Goal: Task Accomplishment & Management: Manage account settings

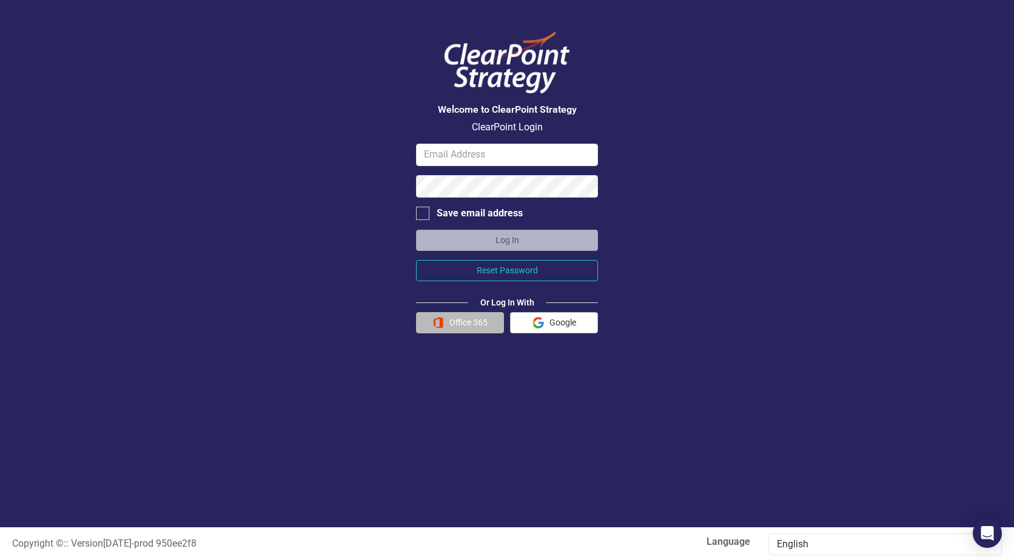
click at [473, 324] on button "Office 365" at bounding box center [460, 322] width 88 height 21
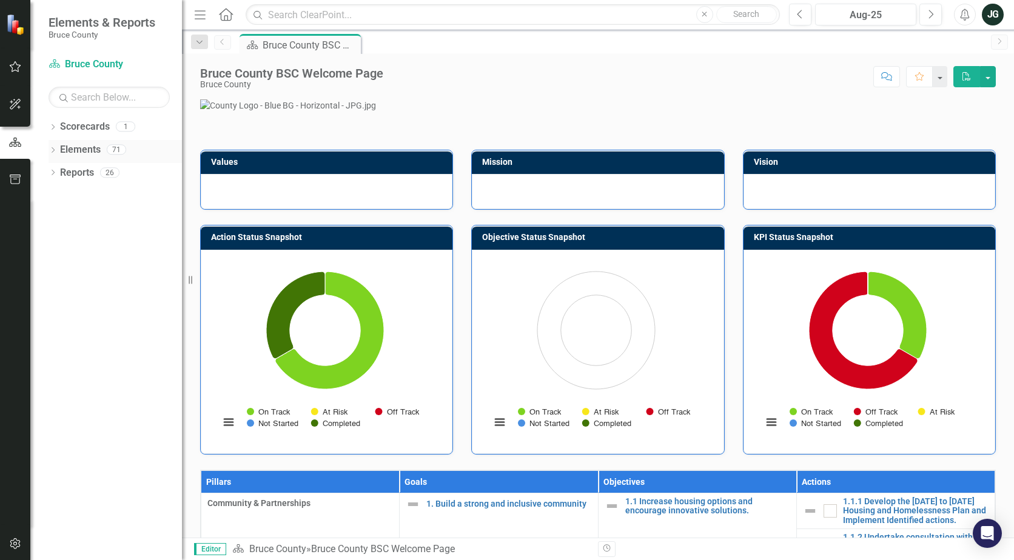
click at [56, 149] on icon "Dropdown" at bounding box center [52, 151] width 8 height 7
click at [61, 212] on div "Dropdown KPI KPI's 44" at bounding box center [118, 220] width 127 height 23
click at [89, 213] on link "KPI KPI's" at bounding box center [85, 219] width 38 height 14
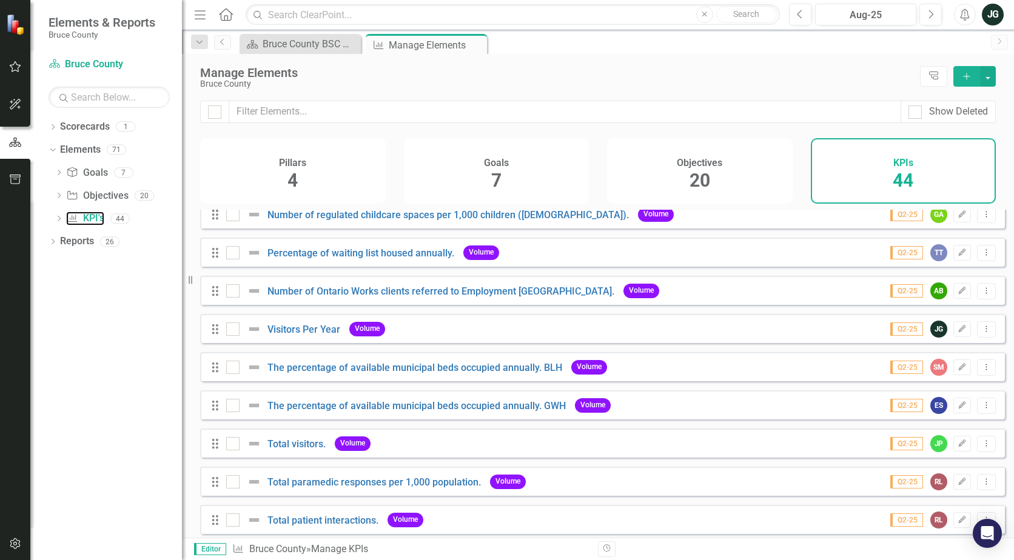
scroll to position [242, 0]
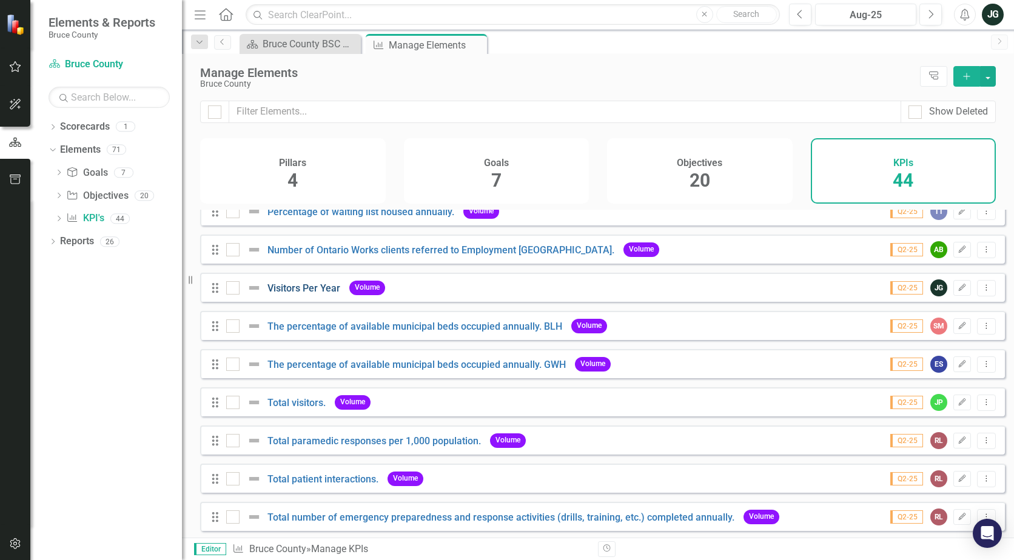
click at [321, 293] on link "Visitors Per Year" at bounding box center [303, 289] width 73 height 12
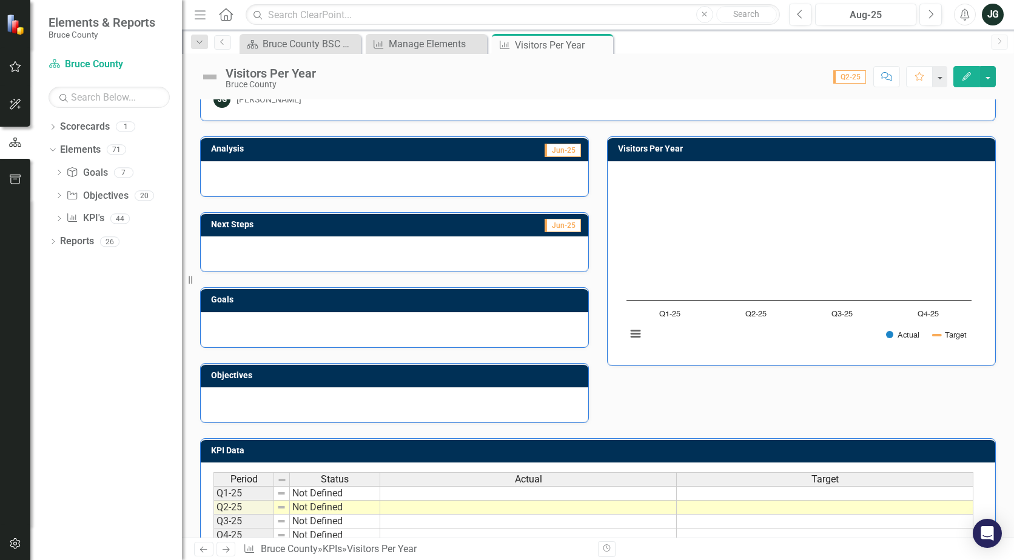
scroll to position [135, 0]
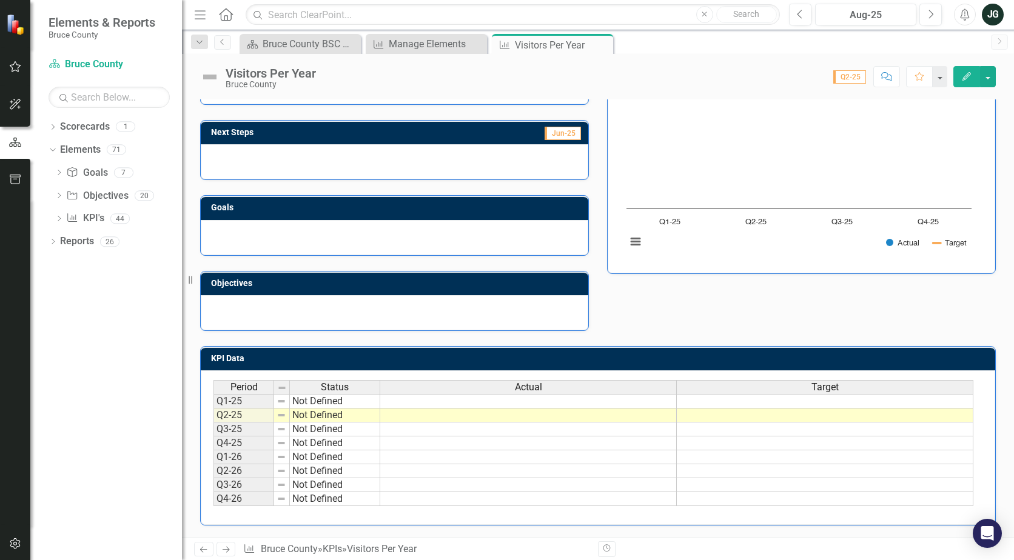
click at [486, 401] on td at bounding box center [528, 401] width 296 height 15
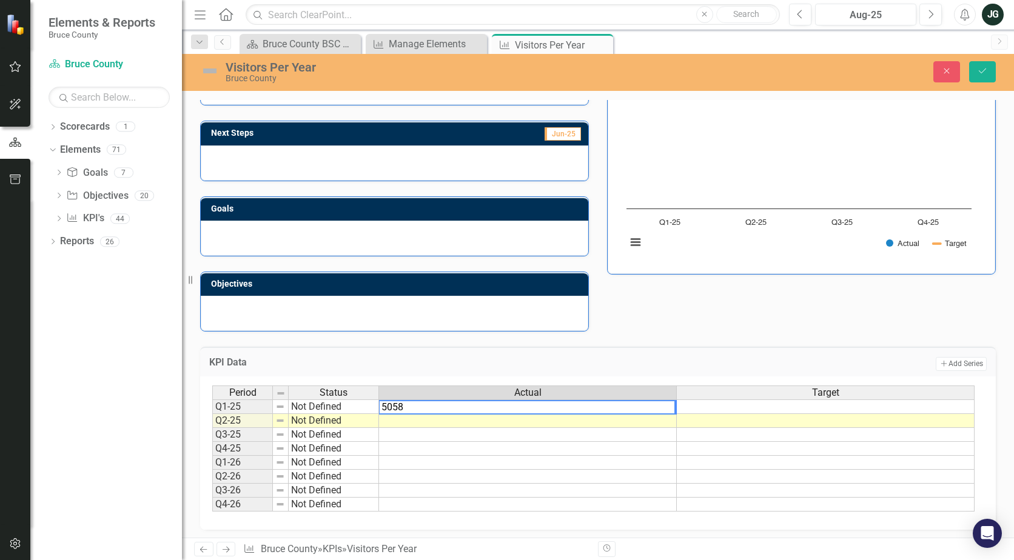
type textarea "50585"
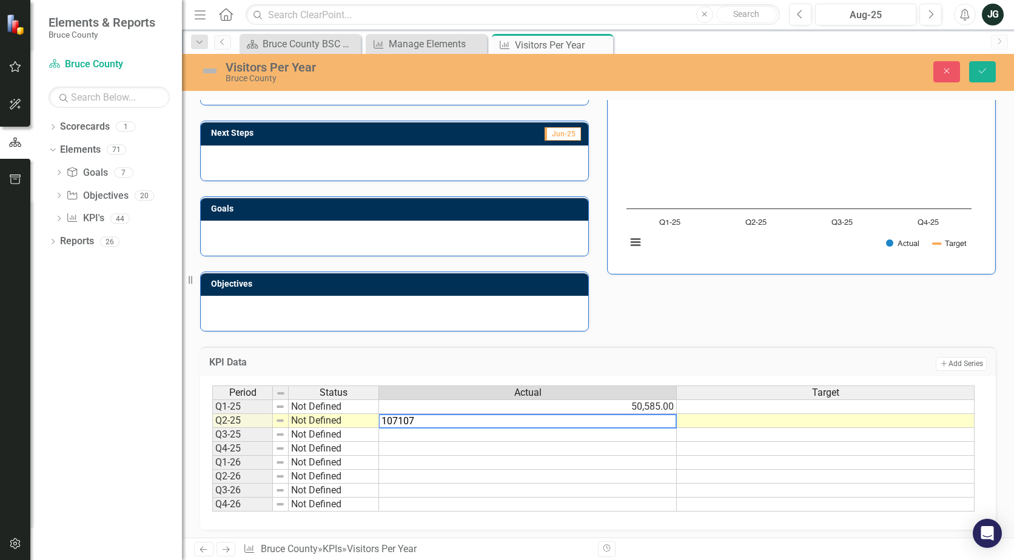
type textarea "107107"
click at [484, 435] on td at bounding box center [528, 435] width 298 height 14
type textarea "154691"
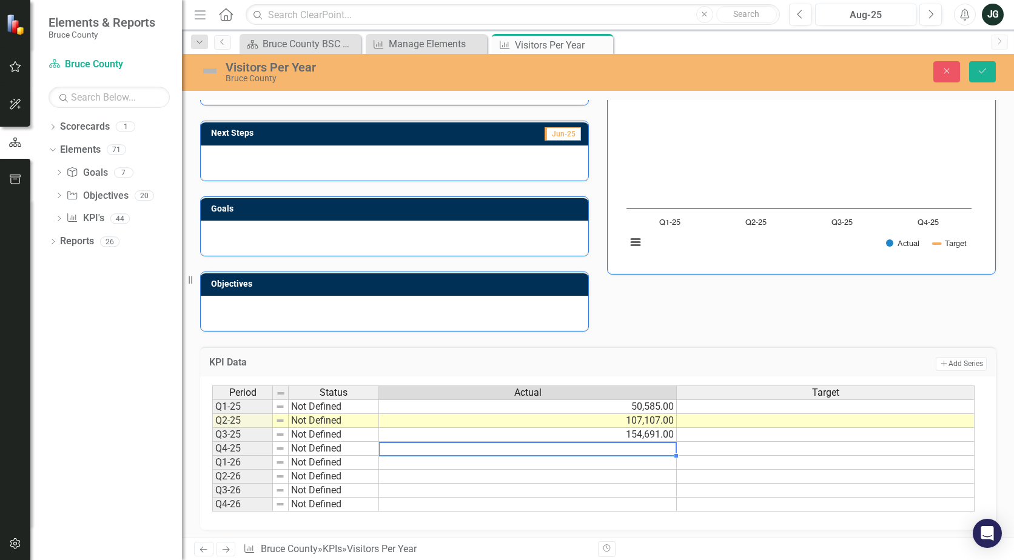
click at [484, 451] on td at bounding box center [528, 449] width 298 height 14
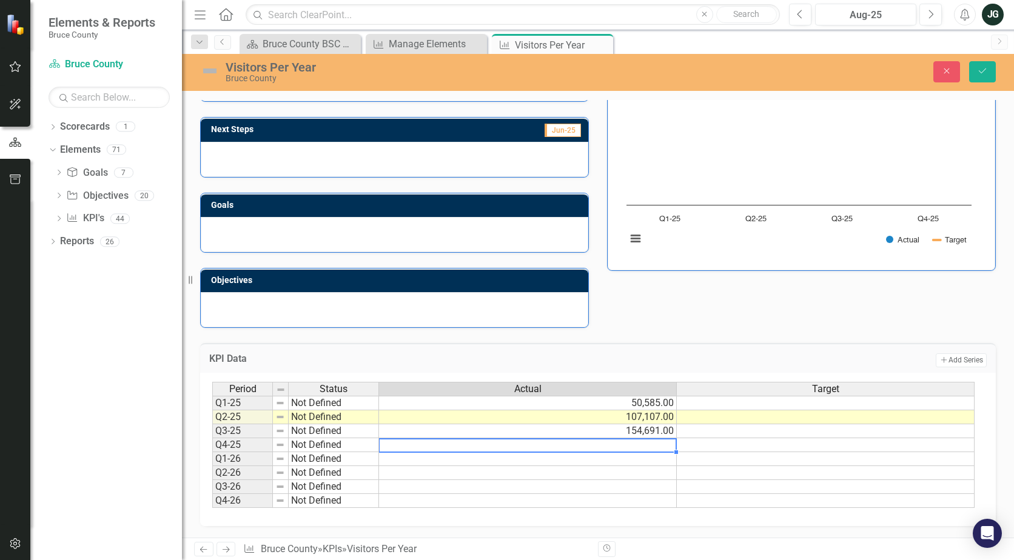
scroll to position [139, 0]
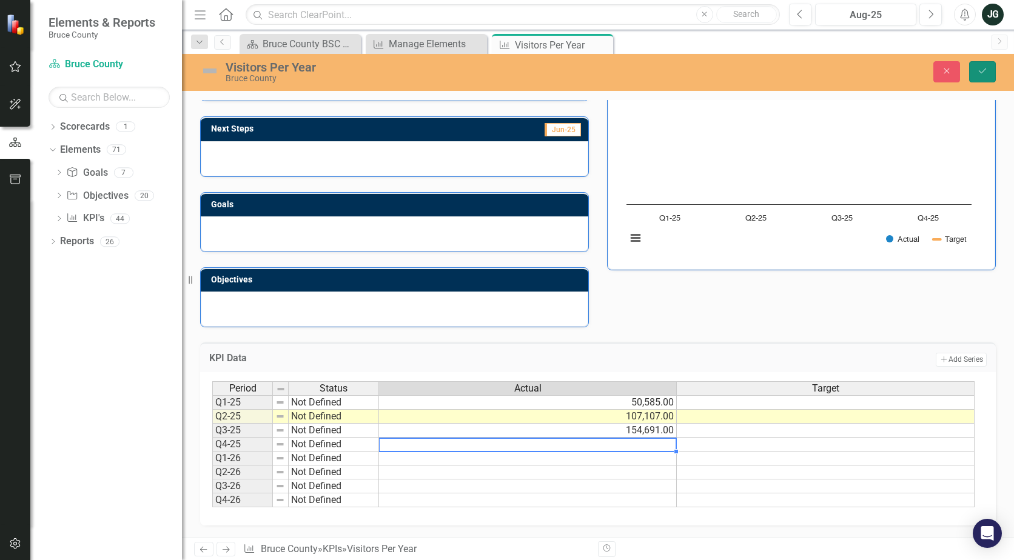
click at [982, 70] on icon "Save" at bounding box center [982, 71] width 11 height 8
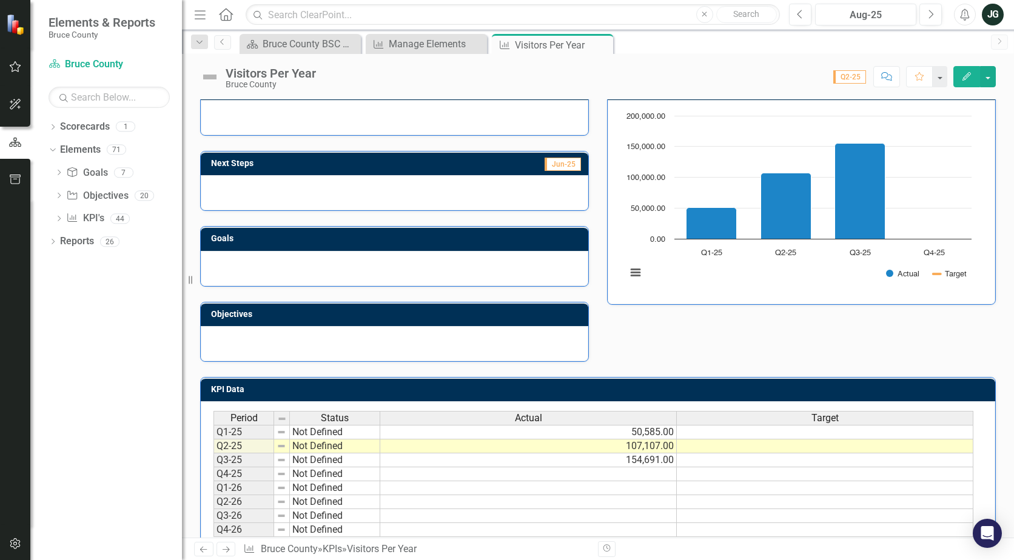
scroll to position [135, 0]
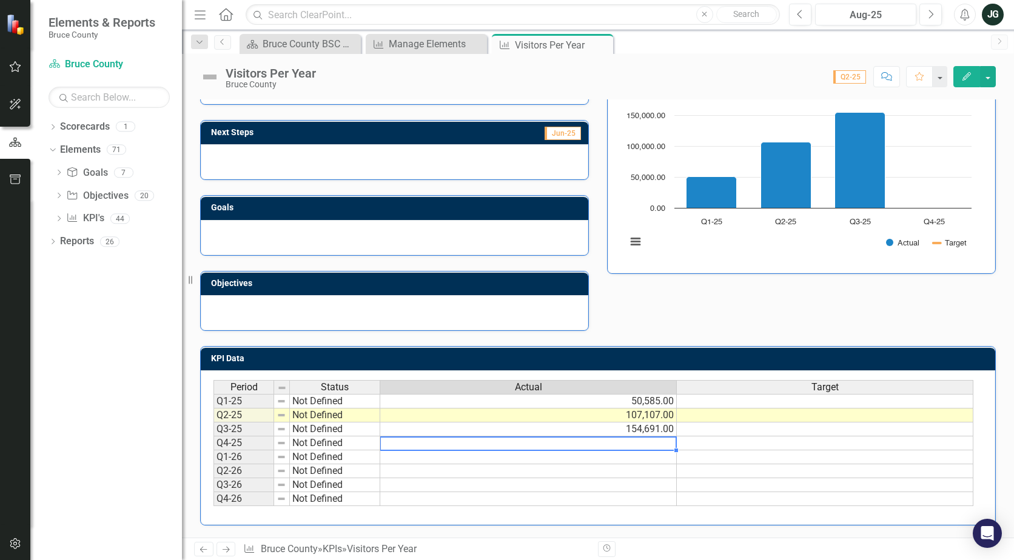
click at [401, 447] on td at bounding box center [528, 443] width 296 height 14
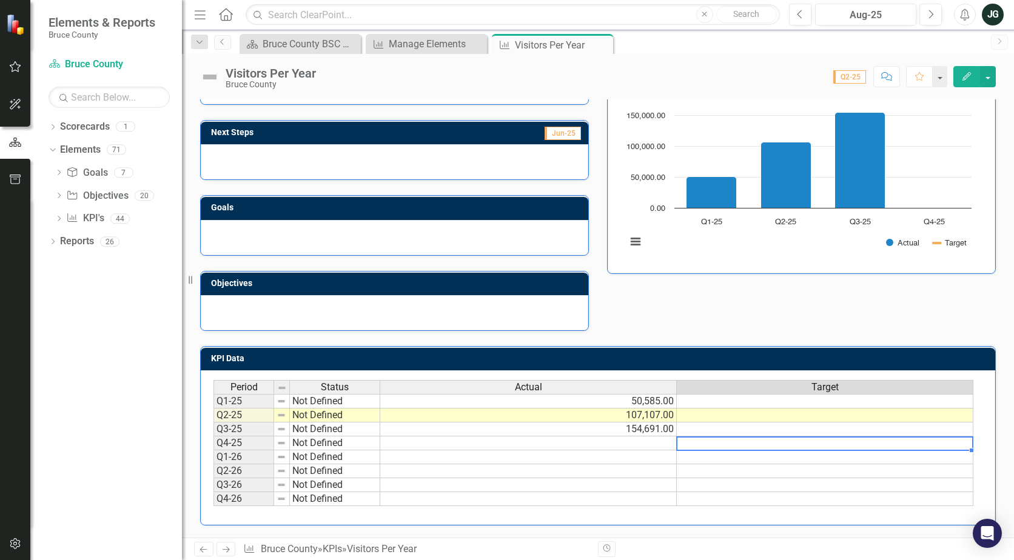
click at [783, 443] on td at bounding box center [825, 443] width 296 height 14
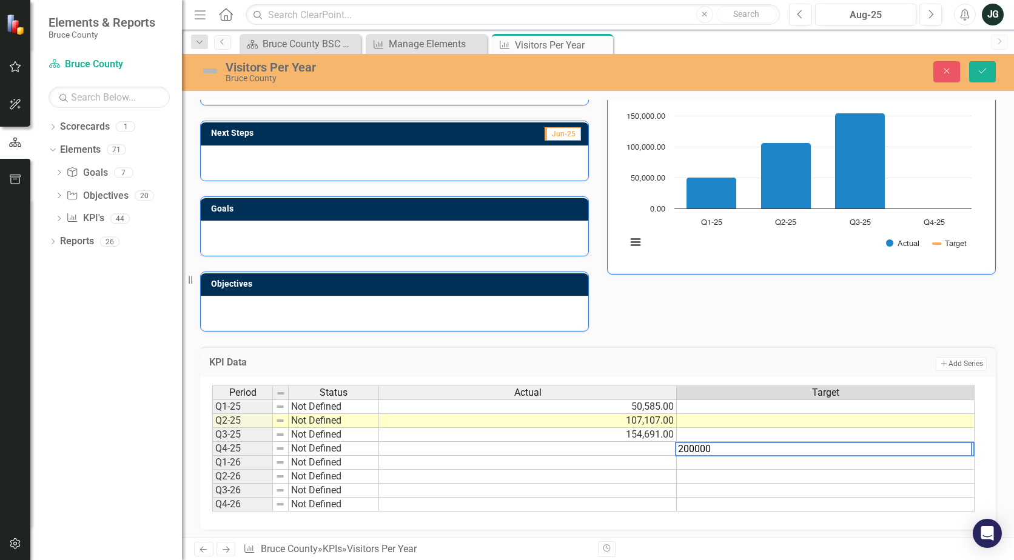
type textarea "200000"
click at [760, 473] on td at bounding box center [826, 477] width 298 height 14
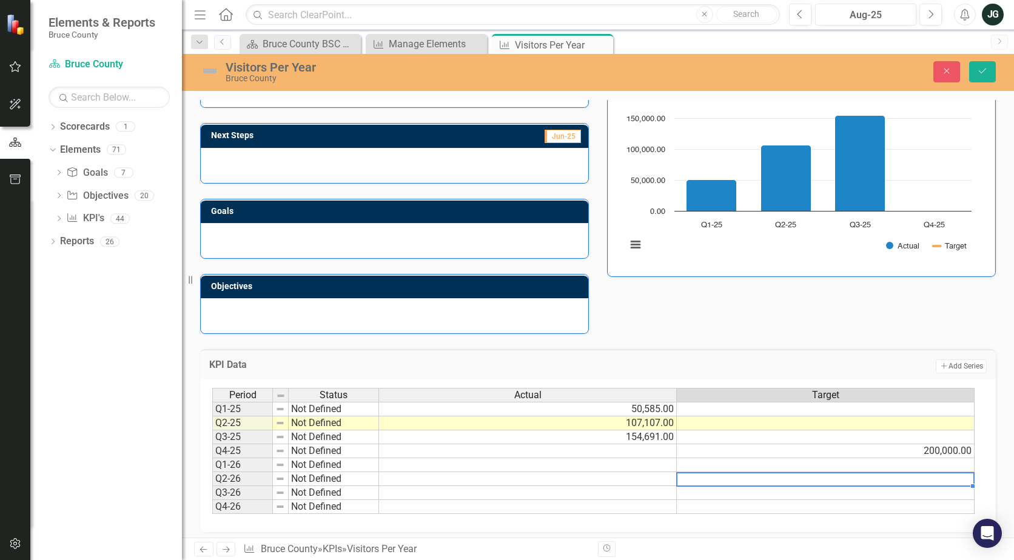
scroll to position [139, 0]
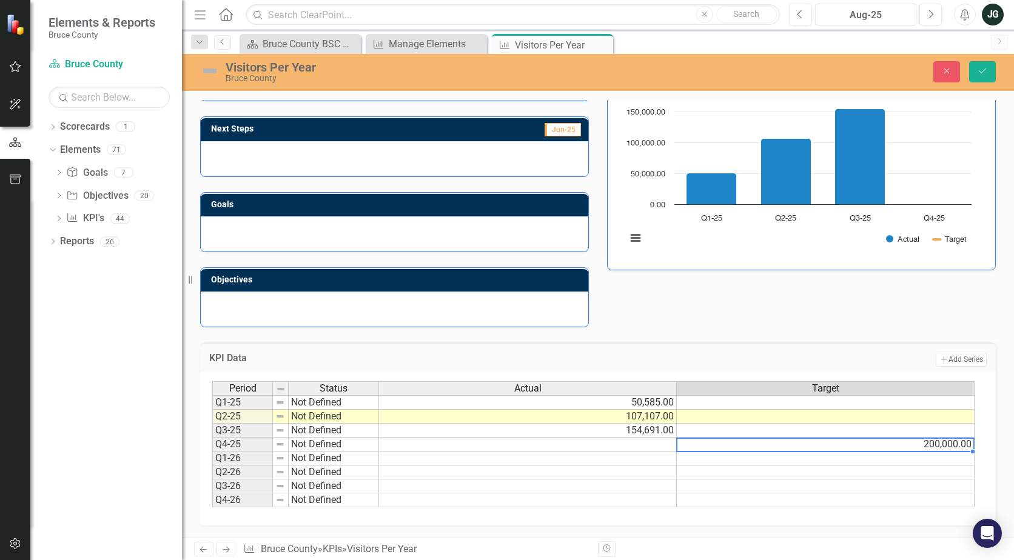
click at [781, 447] on td "200,000.00" at bounding box center [826, 445] width 298 height 14
click at [910, 442] on td "200,000.00" at bounding box center [826, 445] width 298 height 14
type textarea "200000"
drag, startPoint x: 783, startPoint y: 447, endPoint x: 673, endPoint y: 447, distance: 110.3
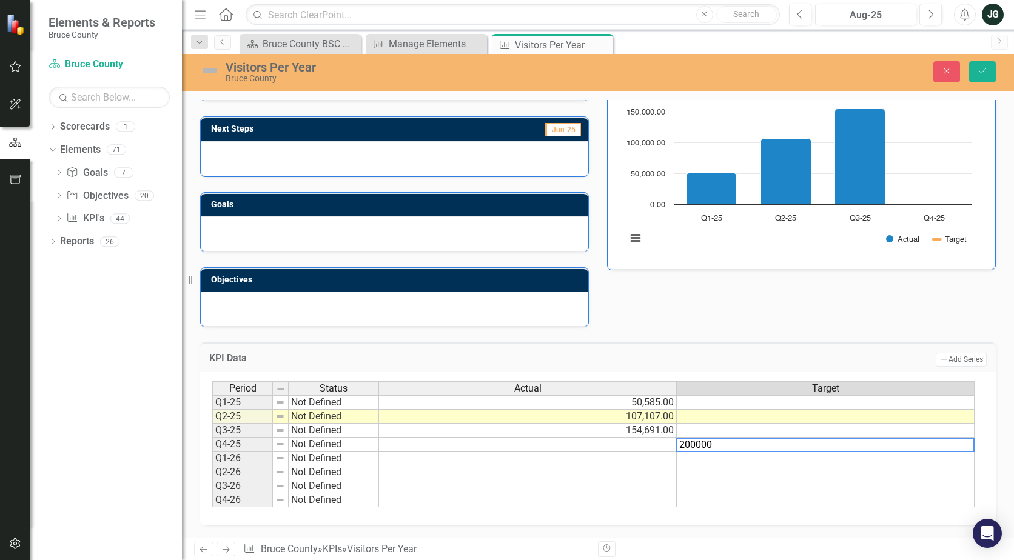
click at [673, 447] on div "Period Status Actual Target Q1-25 Not Defined 50,585.00 Q2-25 Not Defined 107,1…" at bounding box center [593, 444] width 762 height 127
